Goal: Transaction & Acquisition: Purchase product/service

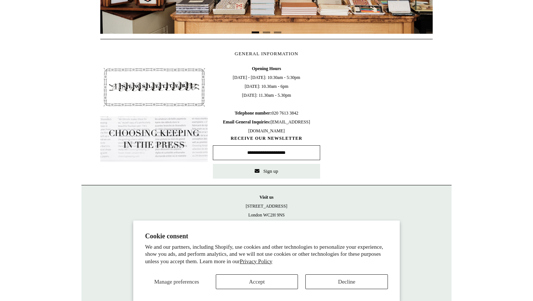
scroll to position [323, 0]
click at [305, 280] on div "Manage preferences Accept Decline" at bounding box center [266, 279] width 243 height 20
click at [313, 281] on button "Decline" at bounding box center [347, 281] width 83 height 15
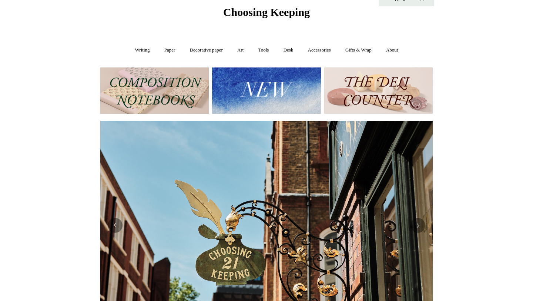
scroll to position [0, 0]
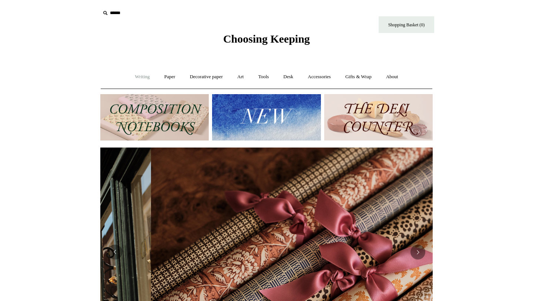
click at [147, 74] on link "Writing +" at bounding box center [143, 77] width 28 height 20
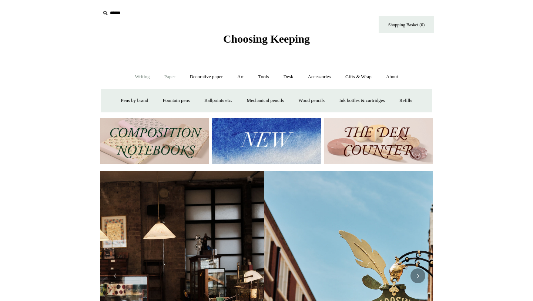
scroll to position [0, 3]
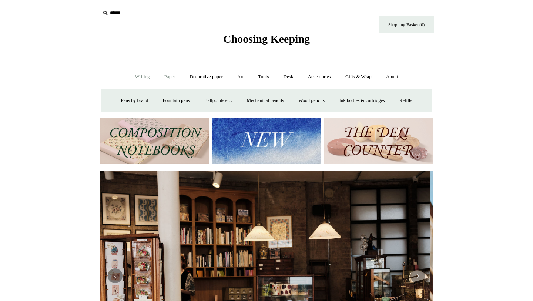
click at [166, 78] on link "Paper +" at bounding box center [170, 77] width 24 height 20
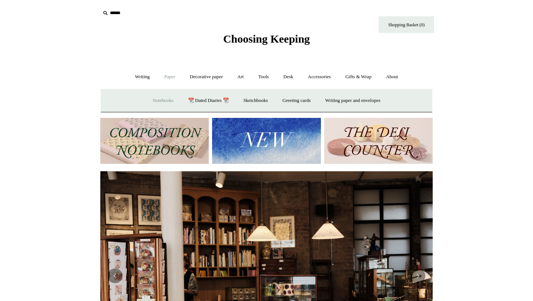
click at [164, 96] on link "Notebooks +" at bounding box center [163, 101] width 34 height 20
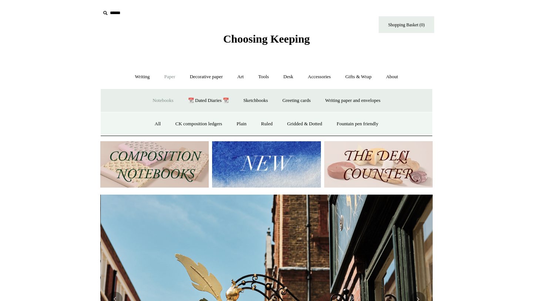
scroll to position [0, 333]
click at [152, 124] on link "All" at bounding box center [158, 124] width 20 height 20
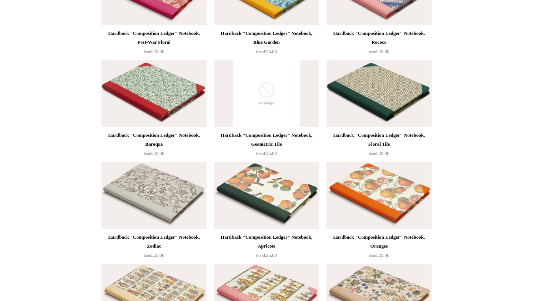
scroll to position [242, 0]
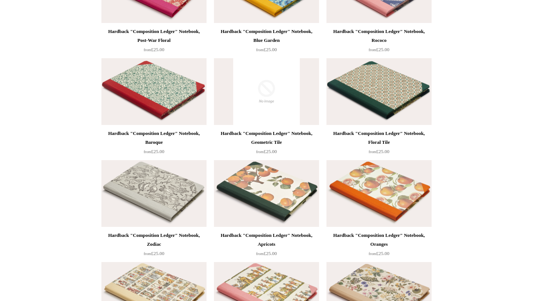
click at [151, 123] on img at bounding box center [153, 91] width 105 height 67
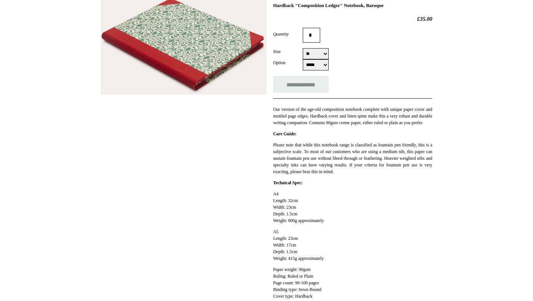
scroll to position [108, 0]
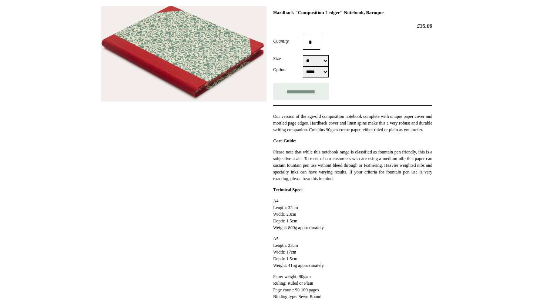
click at [163, 83] on img at bounding box center [184, 54] width 166 height 96
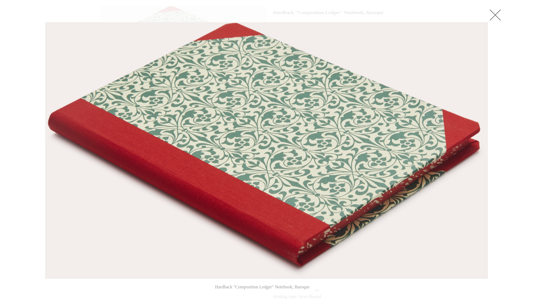
click at [163, 83] on img at bounding box center [267, 151] width 442 height 256
click at [502, 20] on link at bounding box center [495, 14] width 15 height 15
